Goal: Task Accomplishment & Management: Use online tool/utility

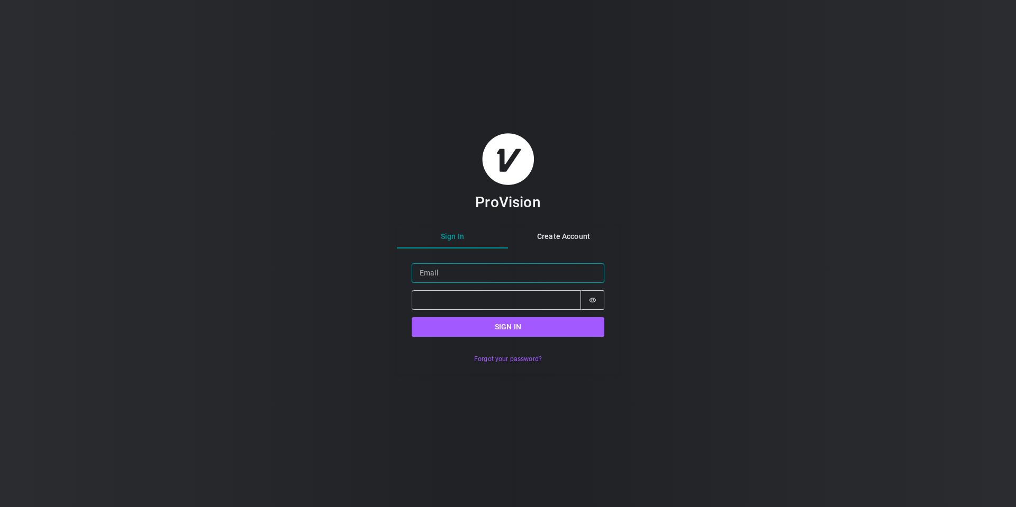
click at [592, 274] on input "Email" at bounding box center [508, 274] width 193 height 20
click at [595, 274] on input "Email" at bounding box center [508, 274] width 193 height 20
click at [758, 265] on div "ProVision Sign In Create Account Sign in Email Password Password is hidden Sign…" at bounding box center [508, 253] width 1016 height 507
click at [486, 277] on input "Email" at bounding box center [508, 274] width 193 height 20
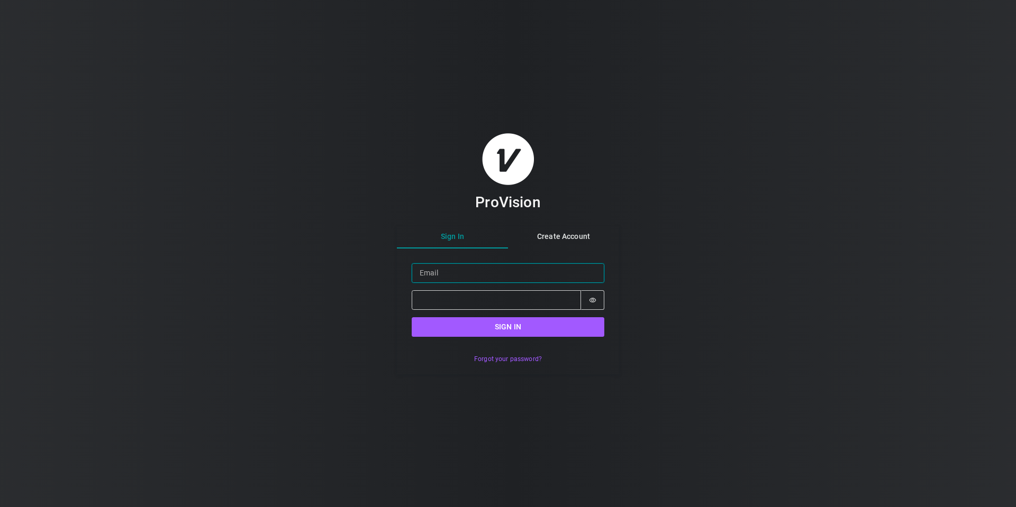
click at [444, 278] on input "Email" at bounding box center [508, 274] width 193 height 20
paste input "[PERSON_NAME][EMAIL_ADDRESS][DOMAIN_NAME]"
type input "[PERSON_NAME][EMAIL_ADDRESS][DOMAIN_NAME]"
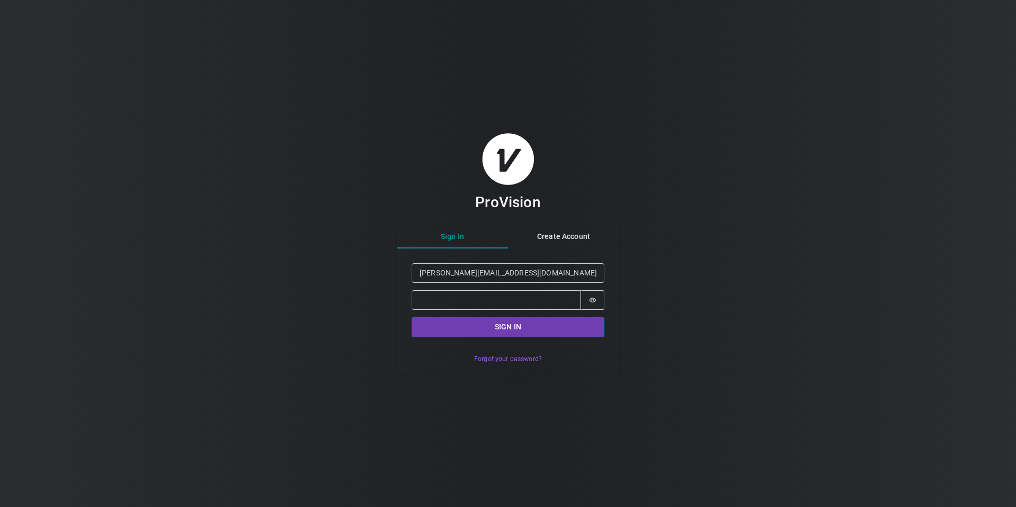
click at [507, 319] on button "Sign in" at bounding box center [508, 327] width 193 height 20
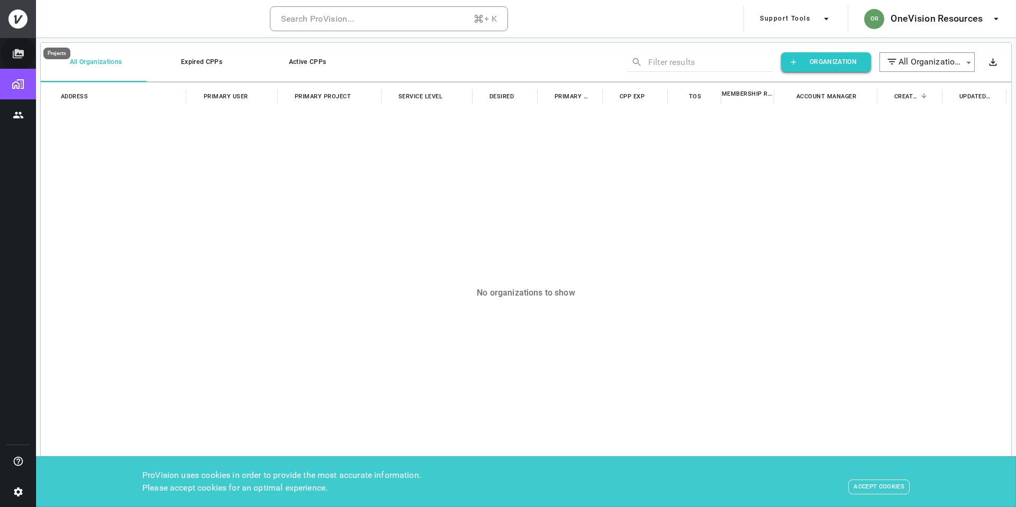
click at [17, 50] on icon "Projects" at bounding box center [18, 54] width 11 height 10
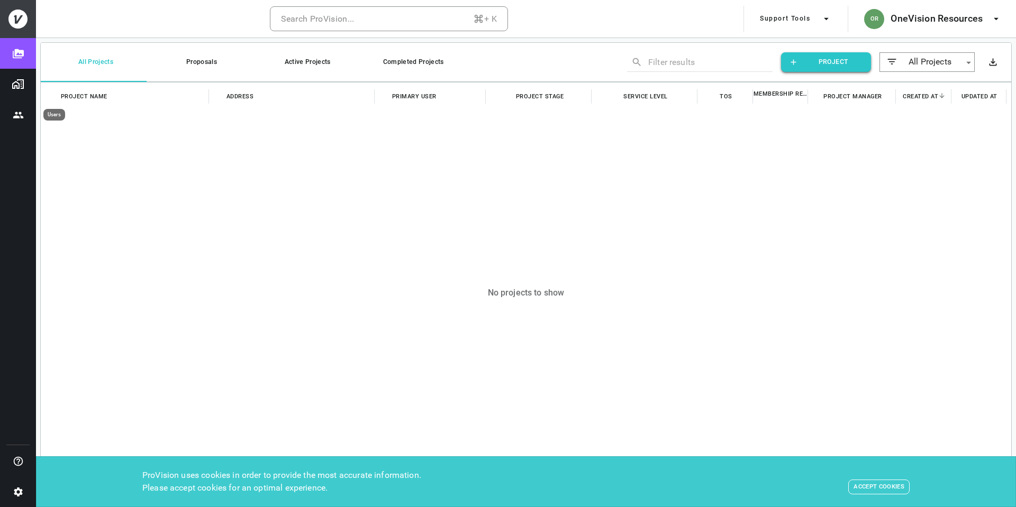
click at [18, 112] on icon "Users" at bounding box center [18, 115] width 11 height 11
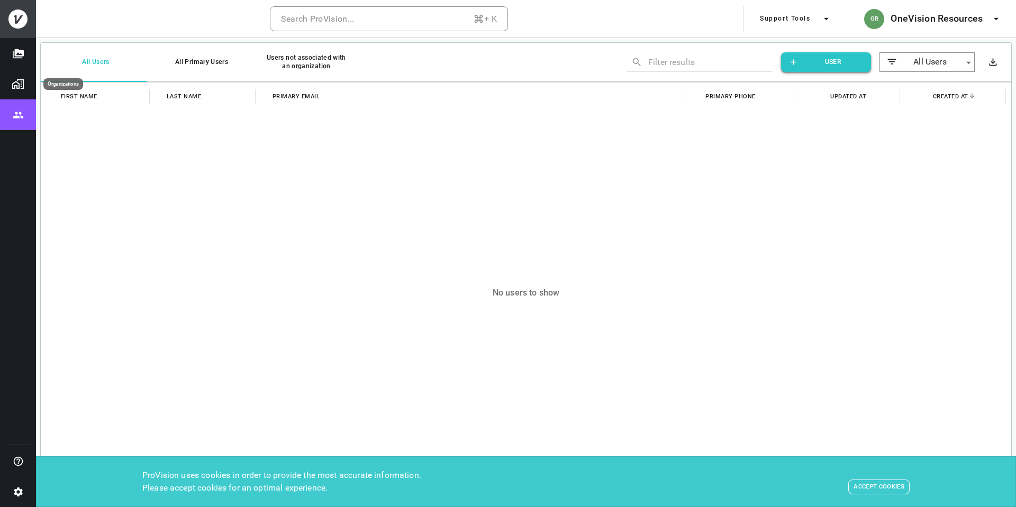
click at [10, 68] on button "Projects" at bounding box center [18, 53] width 36 height 31
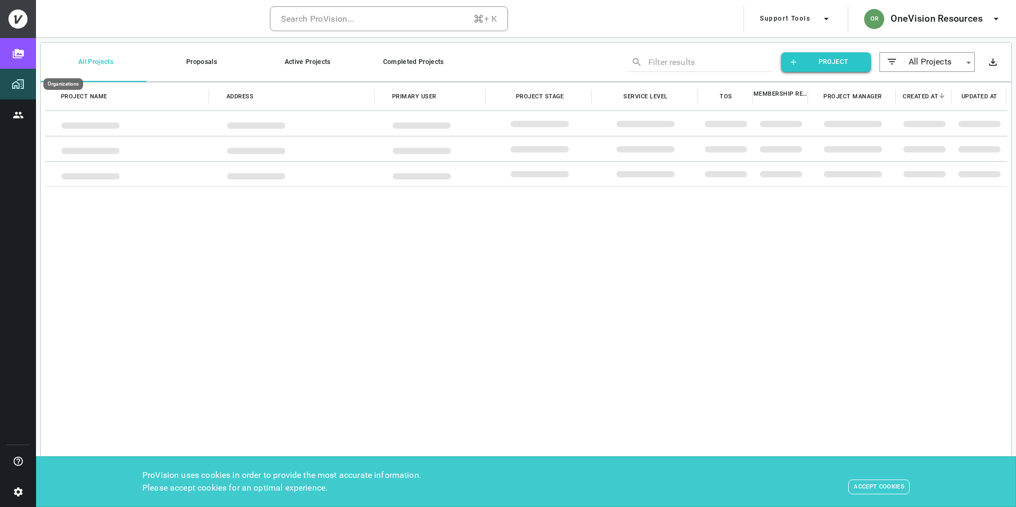
click at [19, 81] on img "Organizations" at bounding box center [18, 84] width 13 height 13
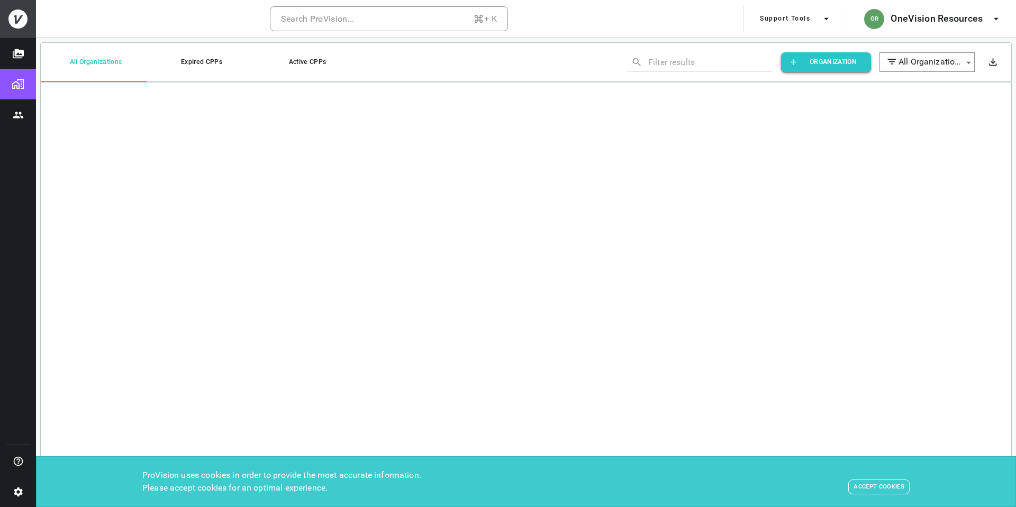
click at [3, 21] on div at bounding box center [18, 19] width 36 height 38
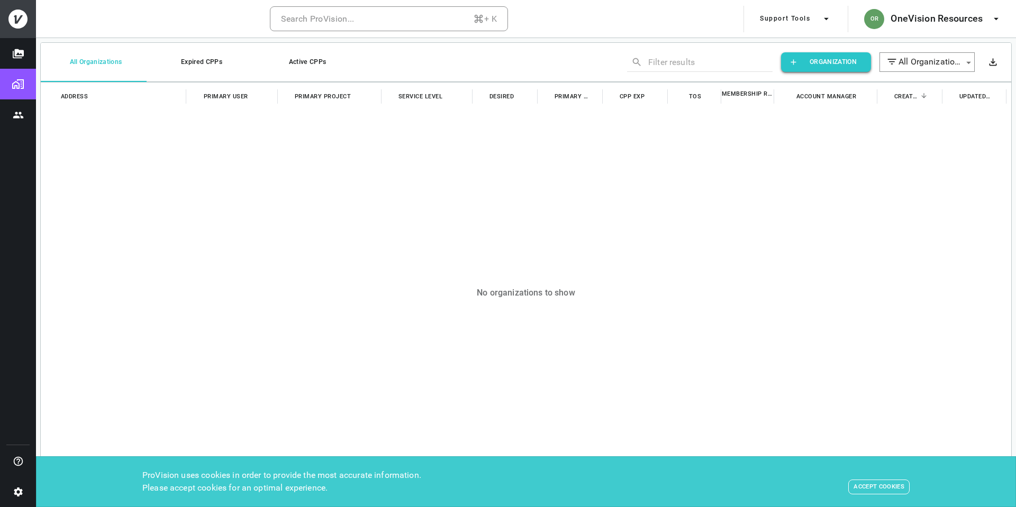
click at [18, 20] on icon at bounding box center [17, 19] width 19 height 19
click at [802, 20] on button "Support Tools" at bounding box center [796, 19] width 80 height 26
click at [778, 203] on div at bounding box center [508, 253] width 1016 height 507
click at [956, 15] on h6 "OneVision Resources" at bounding box center [937, 18] width 92 height 15
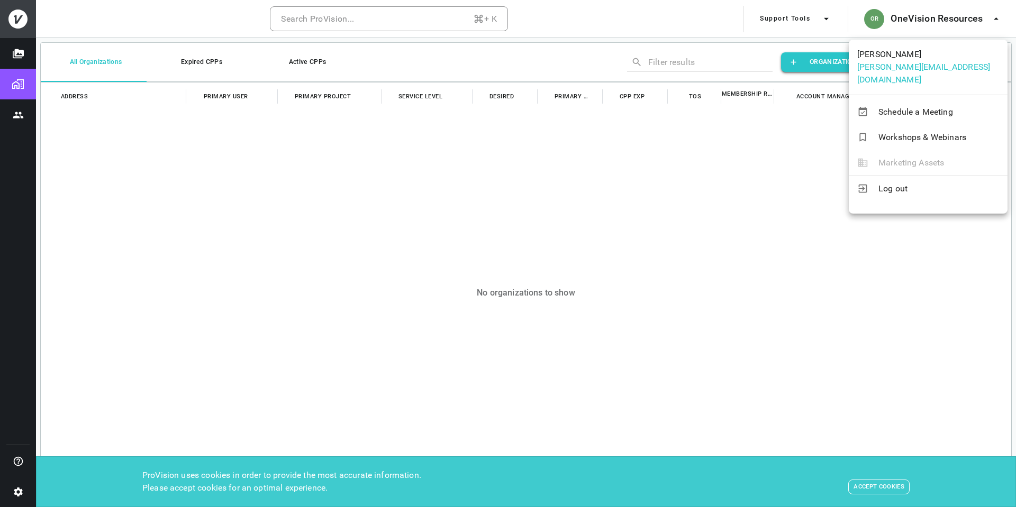
click at [707, 243] on div at bounding box center [508, 253] width 1016 height 507
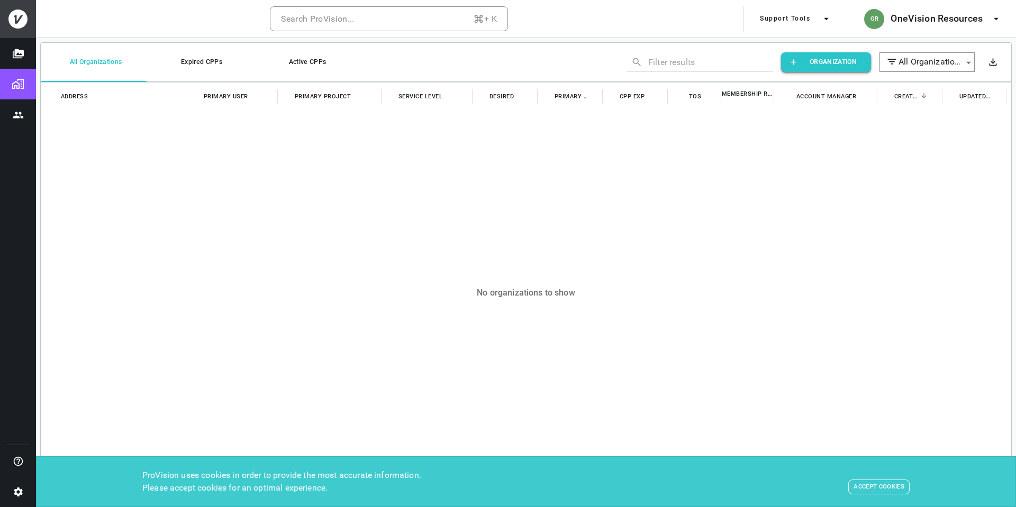
click at [943, 63] on body "Search ProVision... + K Support Tools OR OneVision Resources All Organizations …" at bounding box center [508, 253] width 1016 height 507
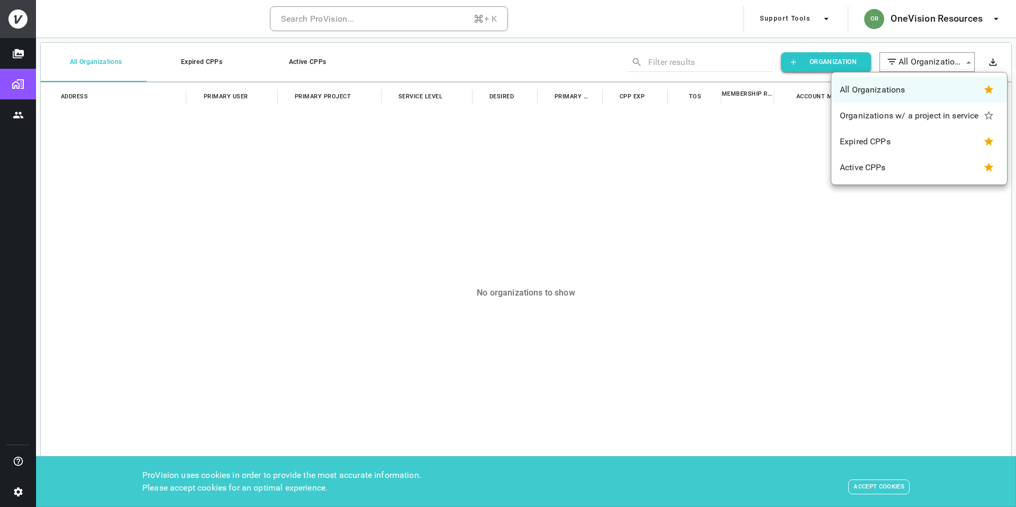
click at [703, 186] on div at bounding box center [508, 253] width 1016 height 507
